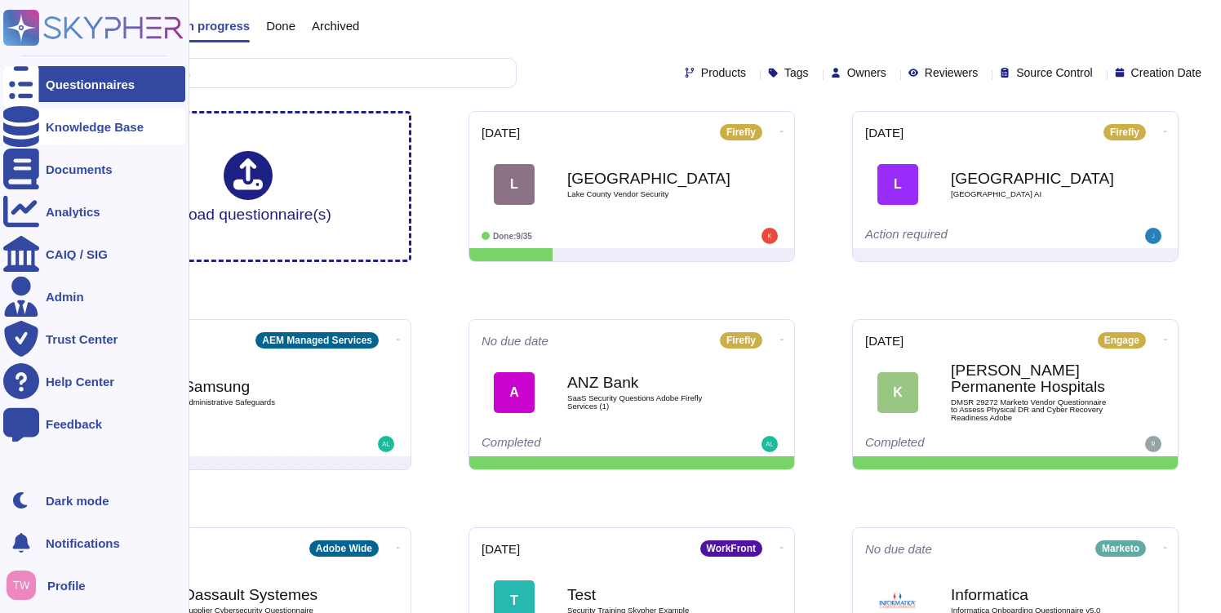
click at [65, 125] on div "Knowledge Base" at bounding box center [95, 127] width 98 height 12
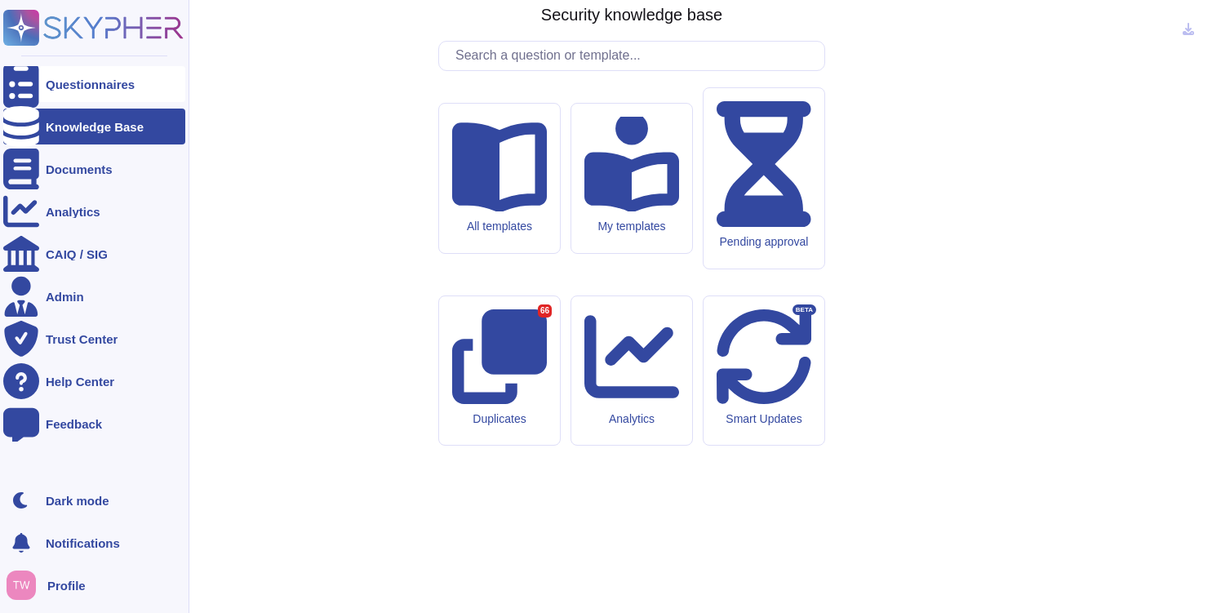
click at [64, 84] on div "Questionnaires" at bounding box center [90, 84] width 89 height 12
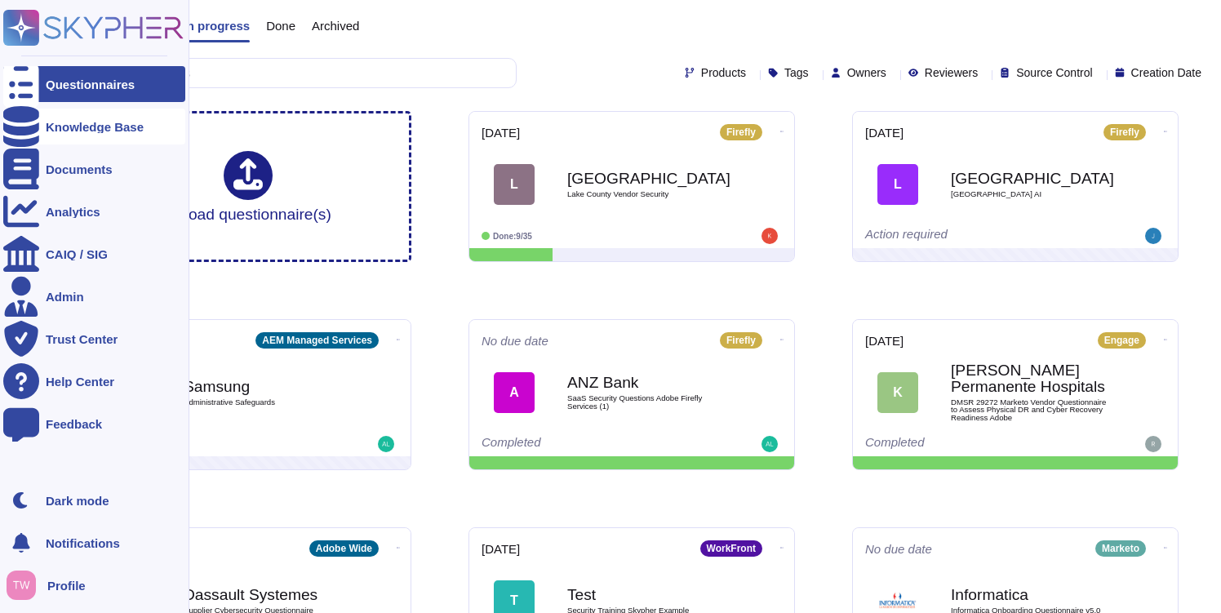
click at [22, 122] on icon at bounding box center [21, 126] width 36 height 41
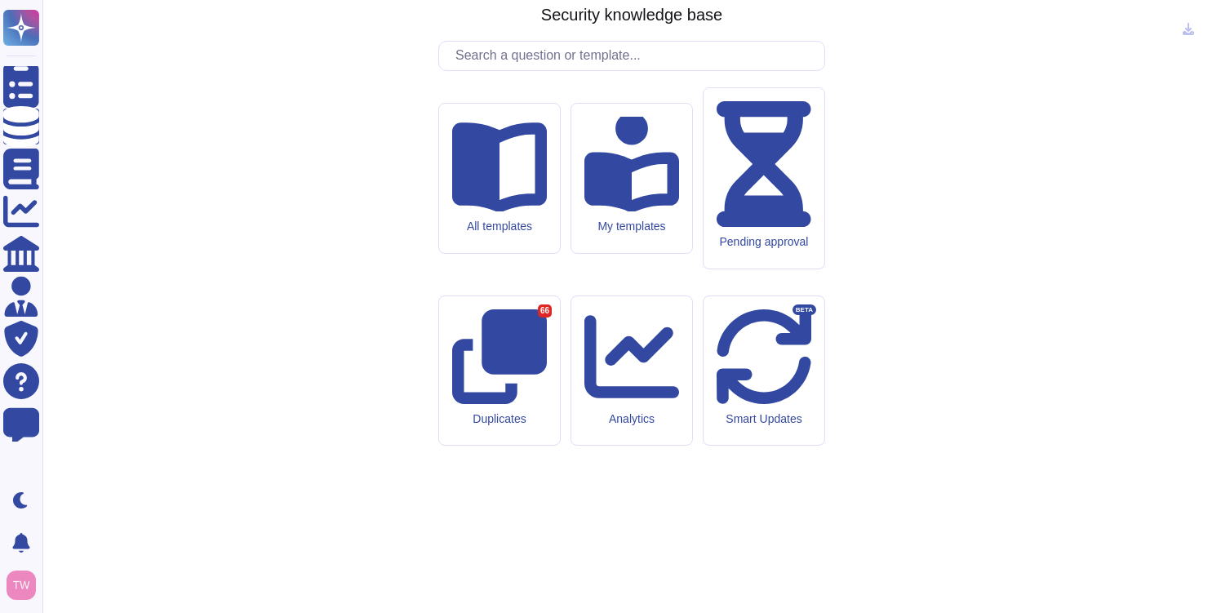
click at [877, 198] on div "Adobe Security knowledge base All templates My templates Pending approval Dupli…" at bounding box center [632, 306] width 1152 height 587
